Goal: Task Accomplishment & Management: Manage account settings

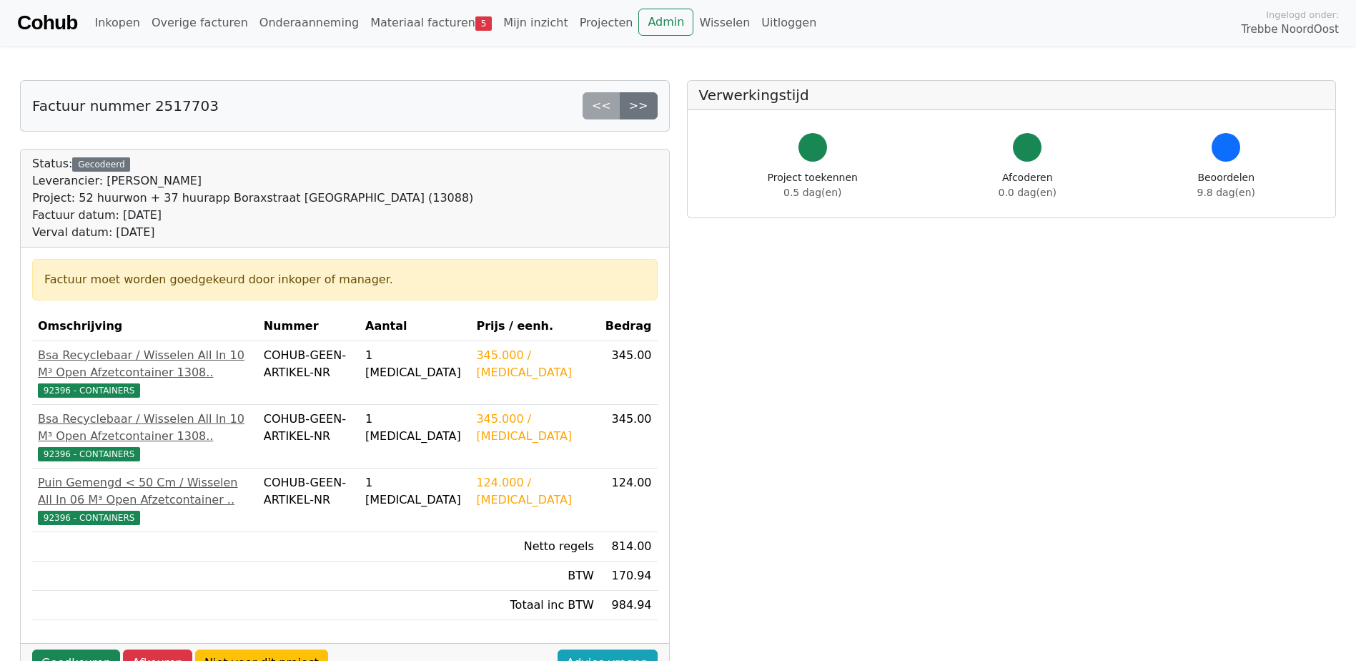
scroll to position [71, 0]
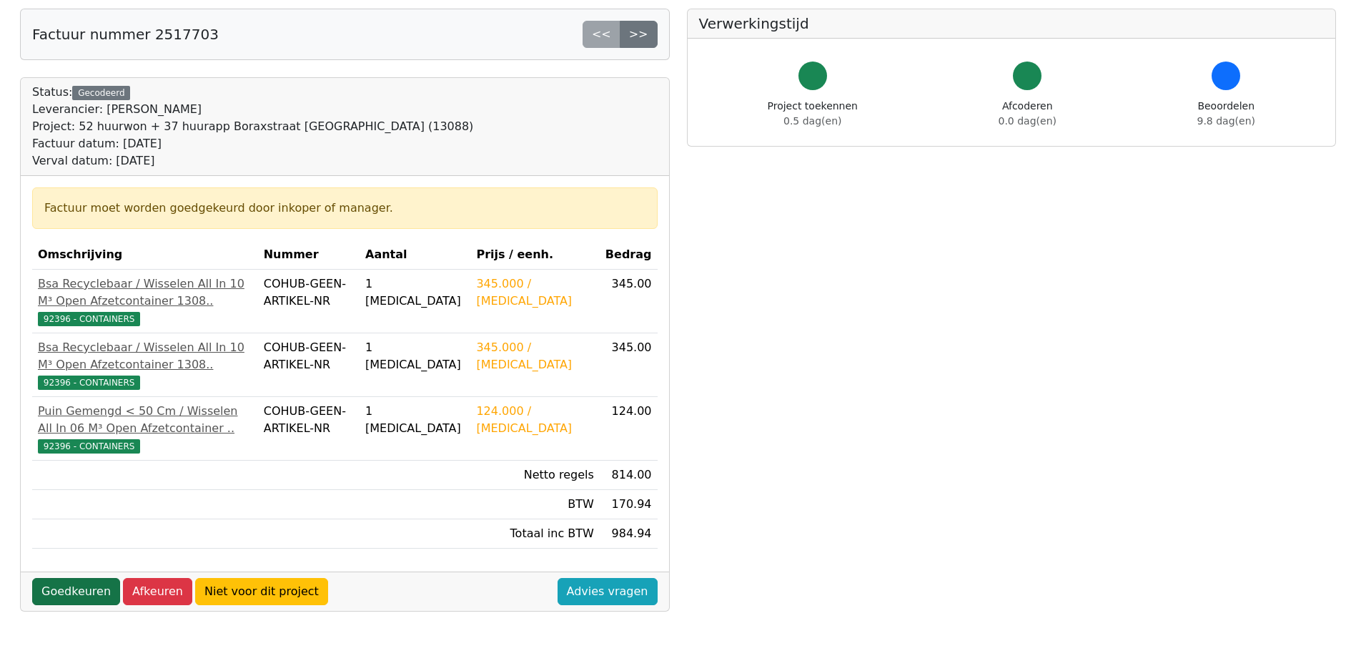
click at [69, 605] on link "Goedkeuren" at bounding box center [76, 591] width 88 height 27
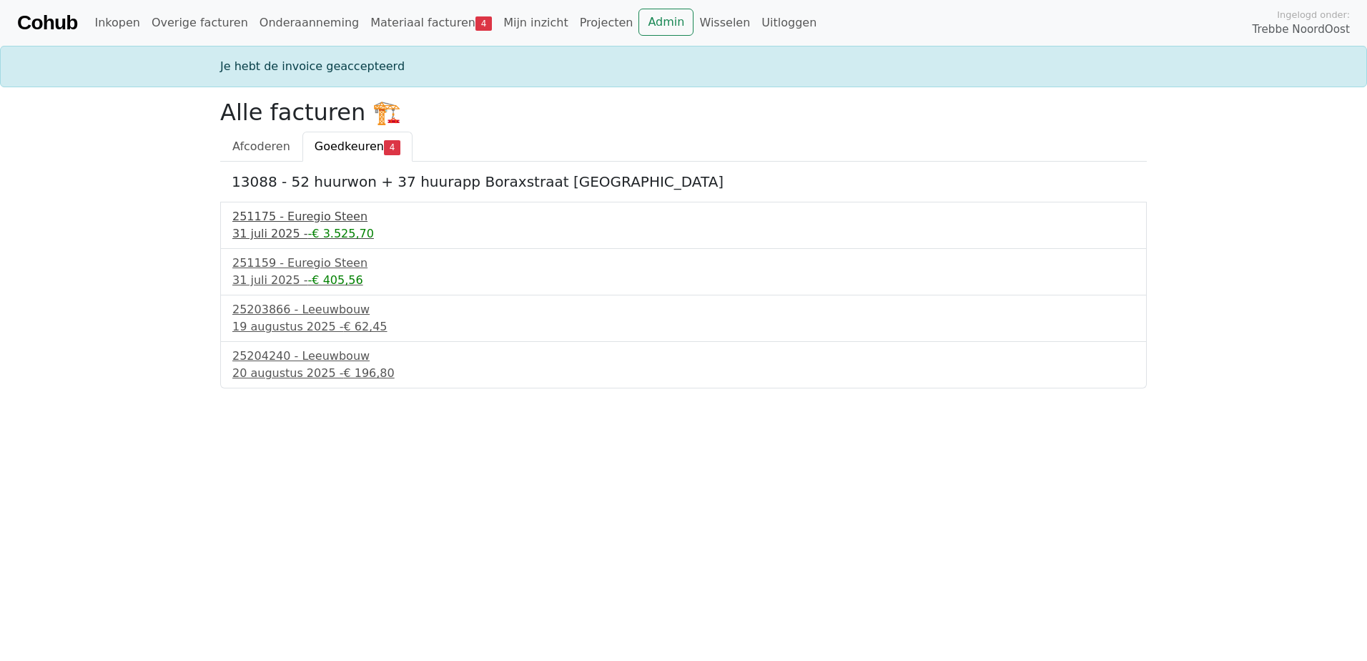
click at [287, 232] on div "31 juli 2025 - -€ 3.525,70" at bounding box center [683, 233] width 902 height 17
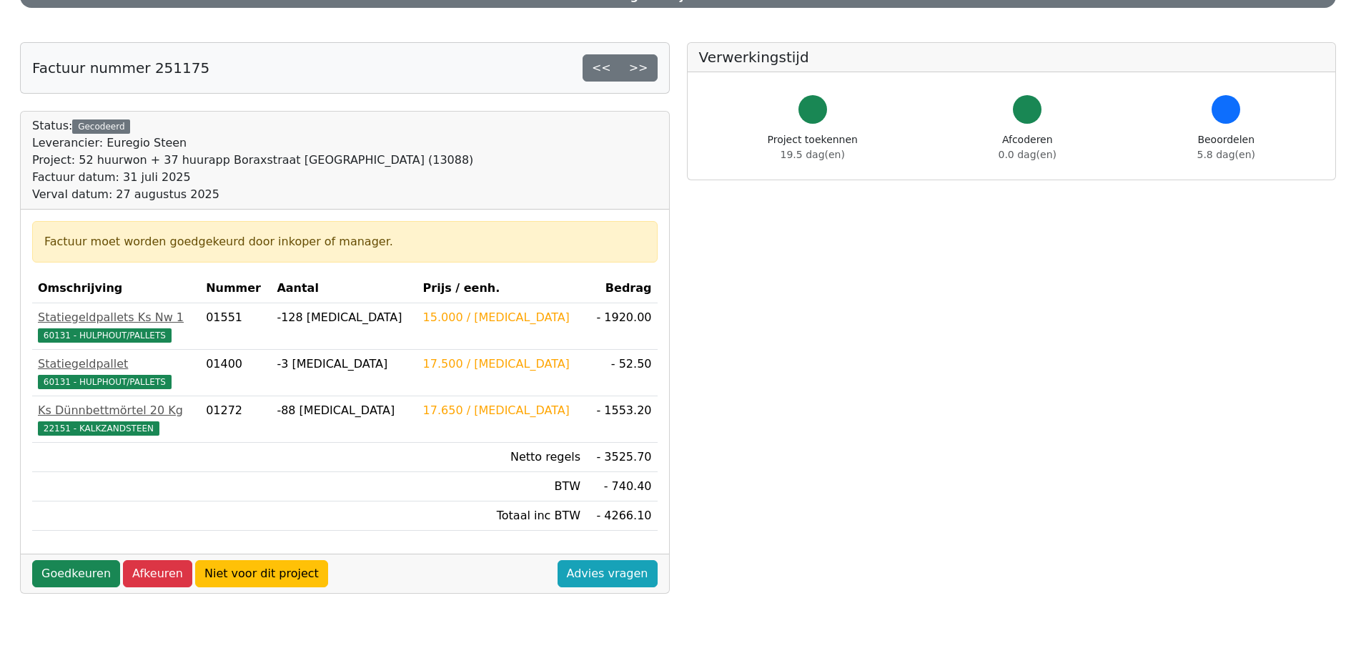
scroll to position [143, 0]
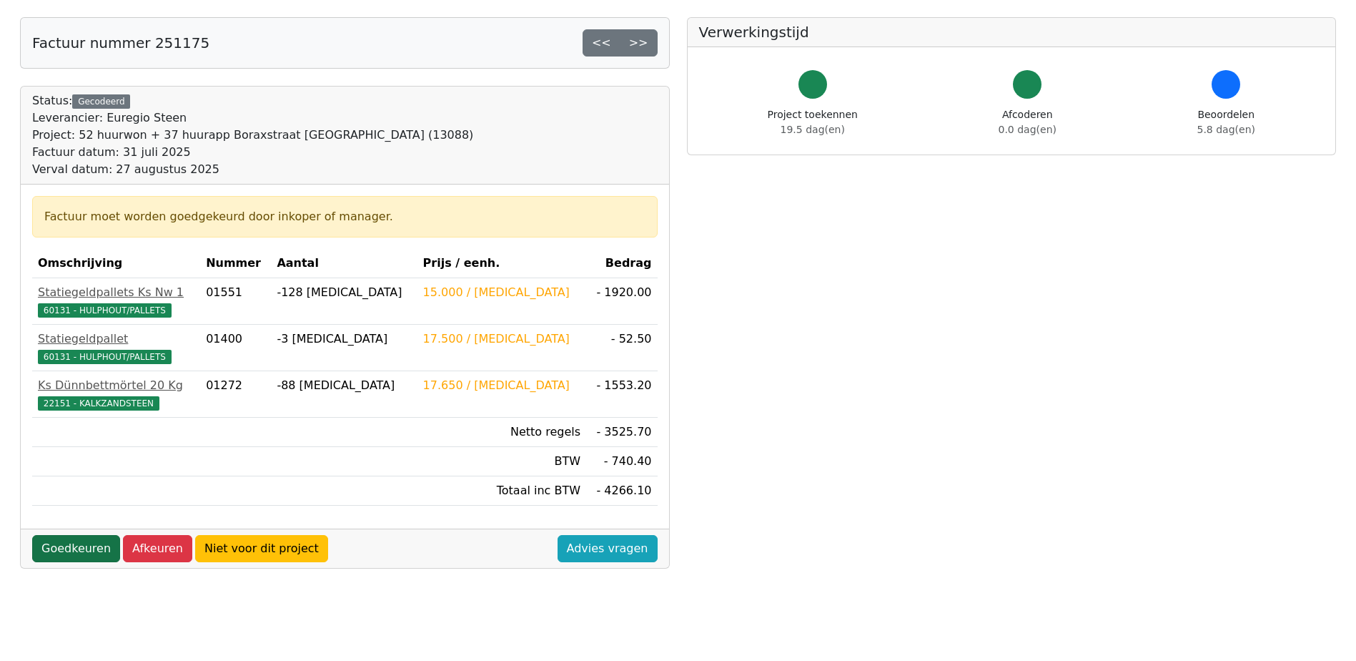
click at [61, 548] on link "Goedkeuren" at bounding box center [76, 548] width 88 height 27
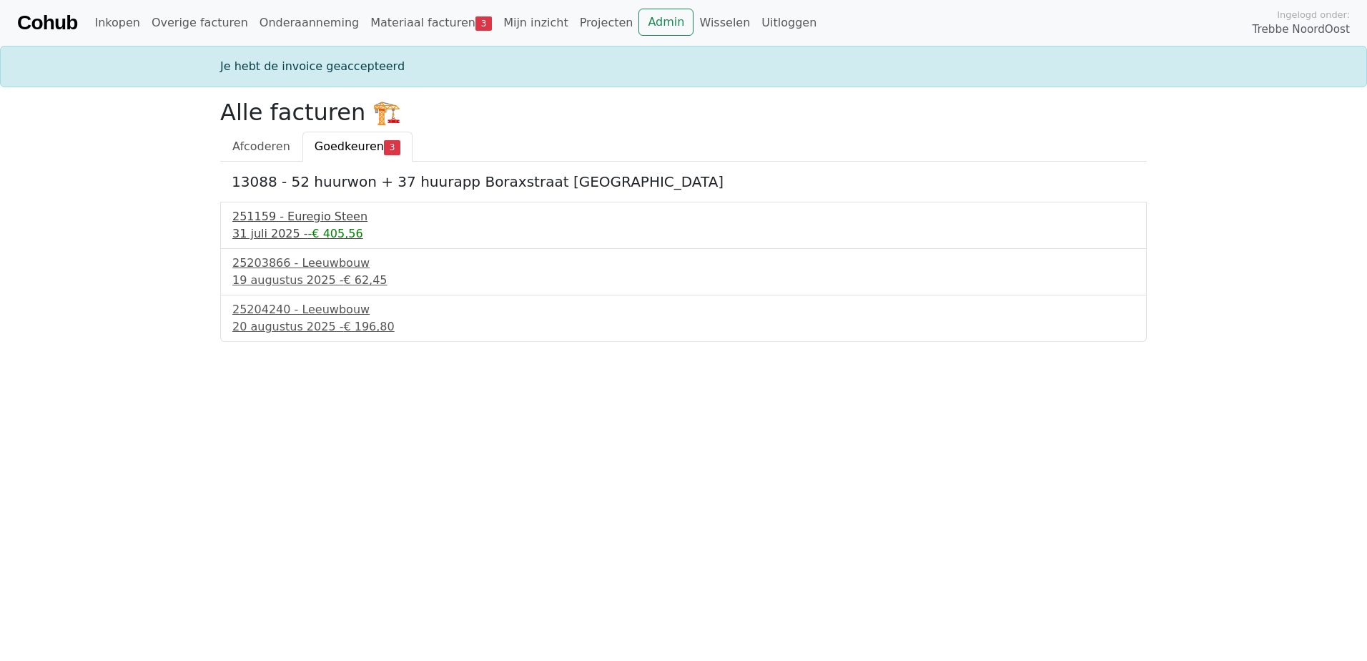
click at [282, 227] on div "31 juli 2025 - -€ 405,56" at bounding box center [683, 233] width 902 height 17
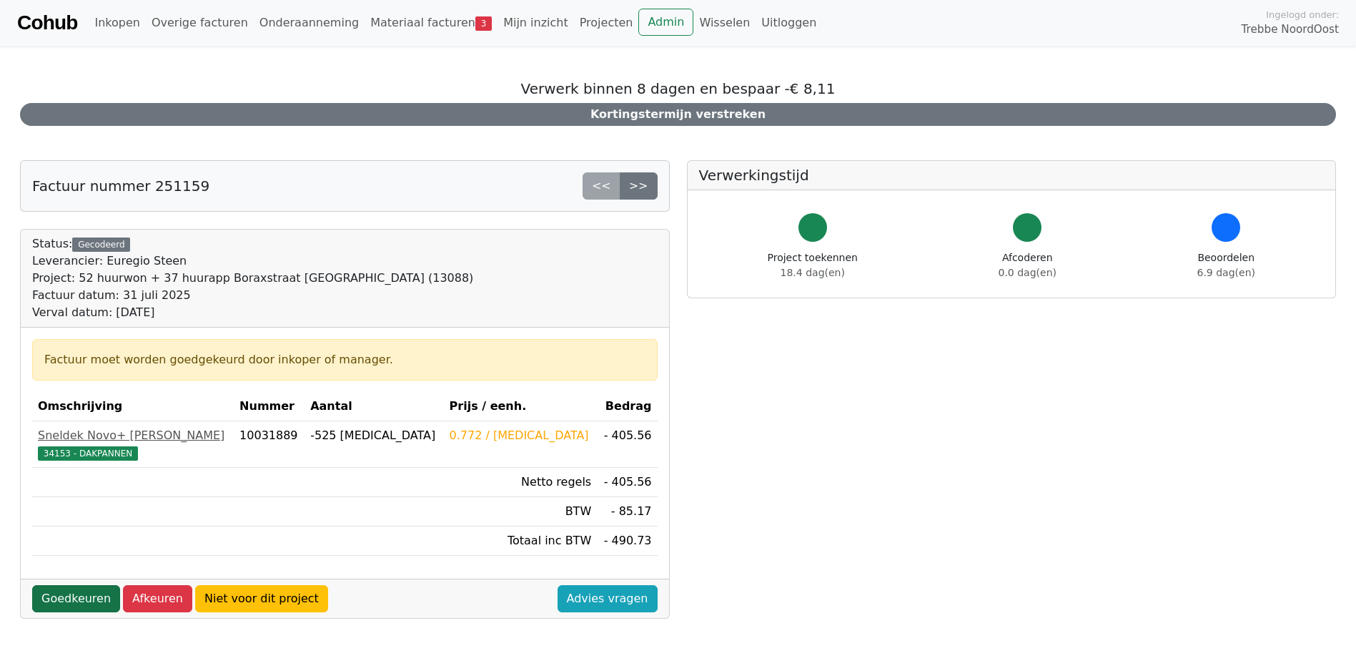
click at [56, 594] on link "Goedkeuren" at bounding box center [76, 598] width 88 height 27
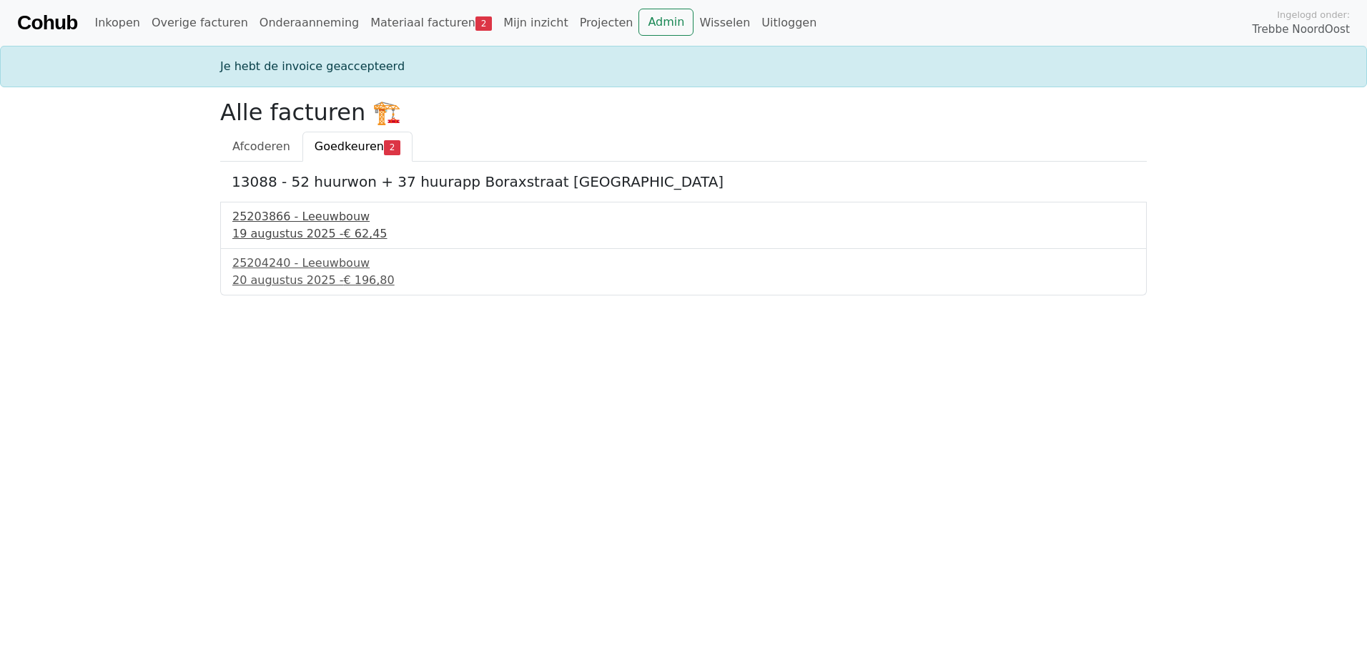
click at [282, 218] on div "25203866 - Leeuwbouw" at bounding box center [683, 216] width 902 height 17
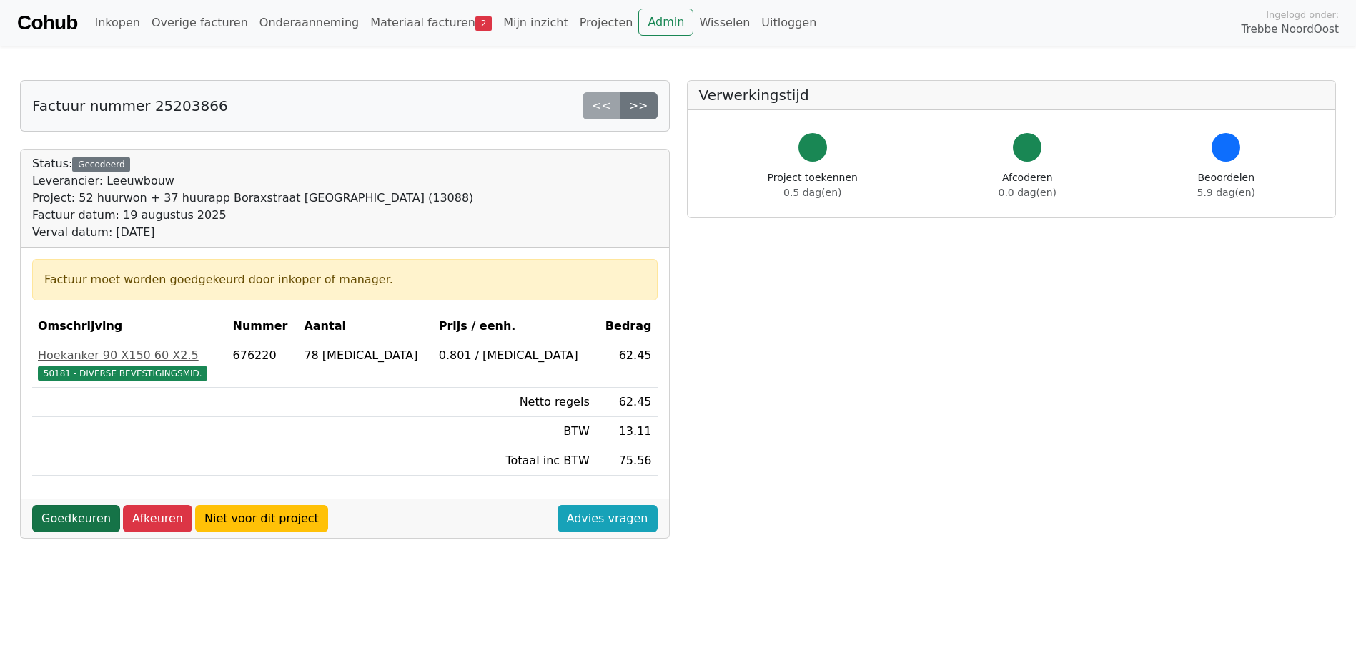
click at [55, 527] on link "Goedkeuren" at bounding box center [76, 518] width 88 height 27
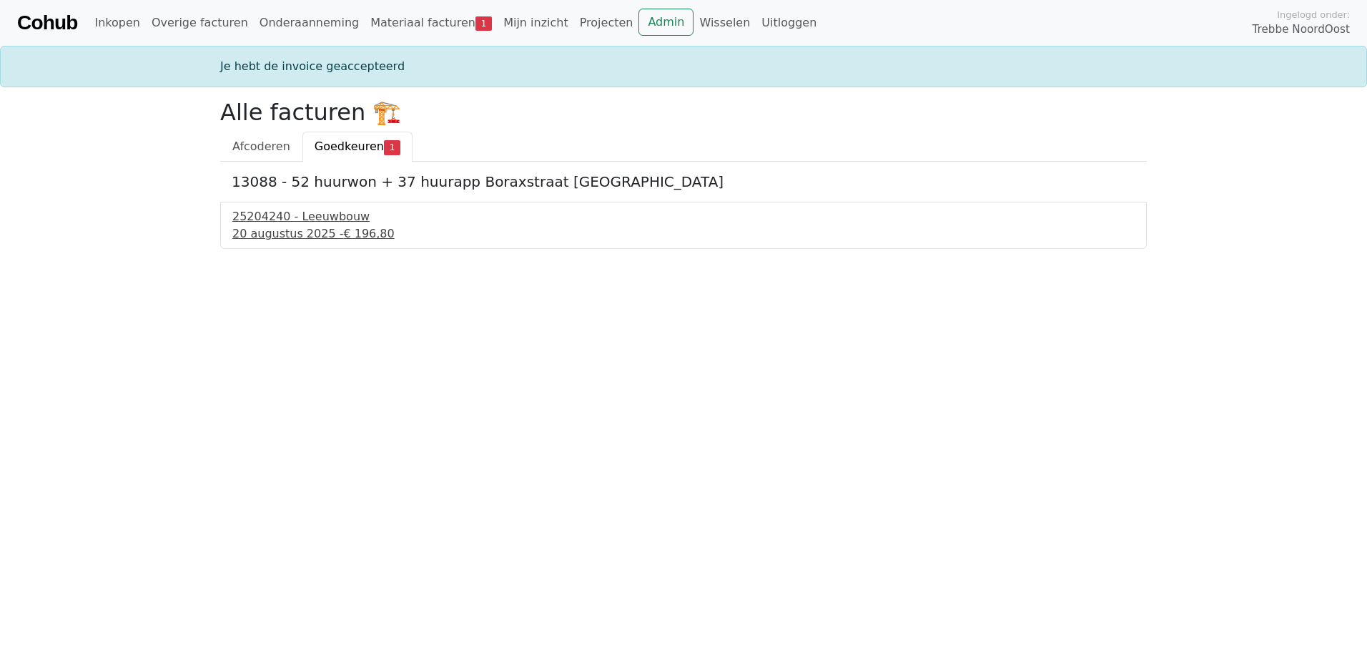
click at [294, 215] on div "25204240 - Leeuwbouw" at bounding box center [683, 216] width 902 height 17
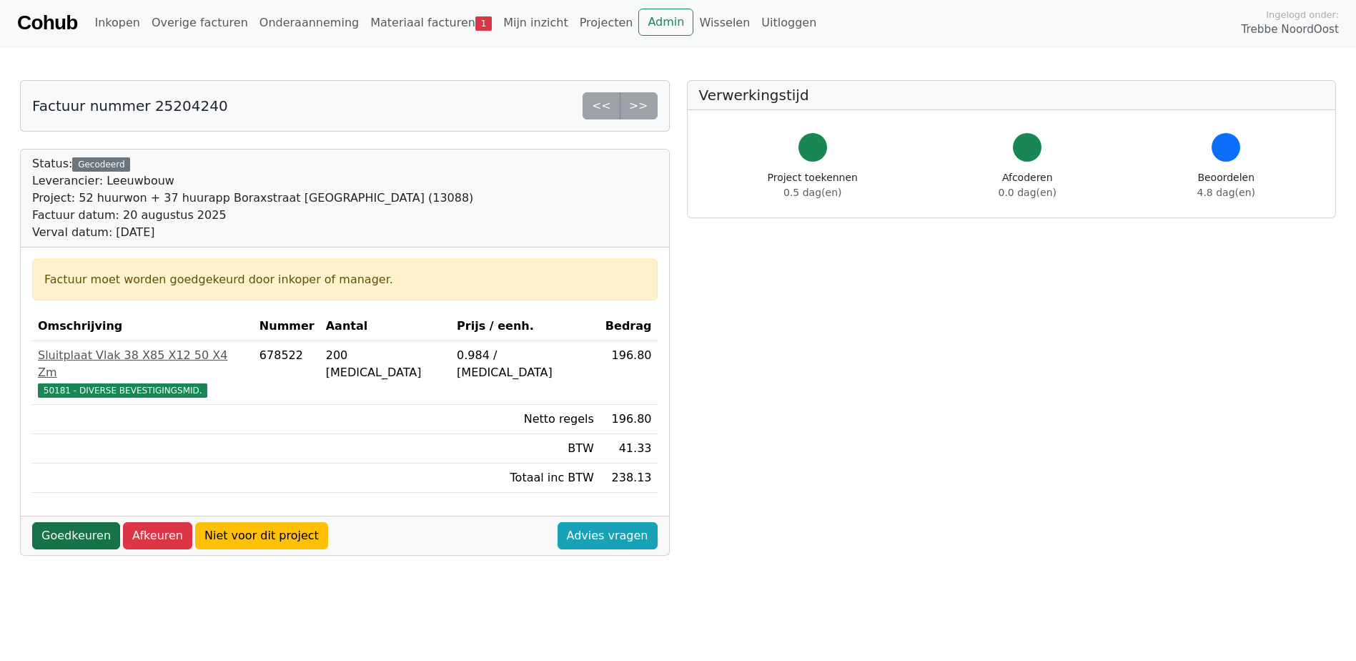
click at [64, 522] on link "Goedkeuren" at bounding box center [76, 535] width 88 height 27
